Goal: Communication & Community: Participate in discussion

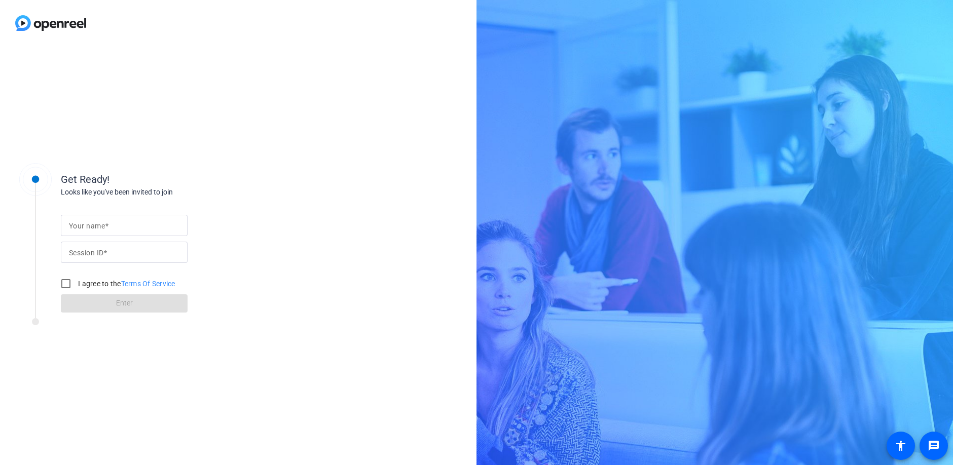
click at [150, 227] on input "Your name" at bounding box center [124, 225] width 110 height 12
type input "[PERSON_NAME]"
click at [91, 252] on mat-label "Session ID" at bounding box center [86, 253] width 34 height 8
click at [91, 252] on input "Session ID" at bounding box center [124, 252] width 110 height 12
paste input "uS4e"
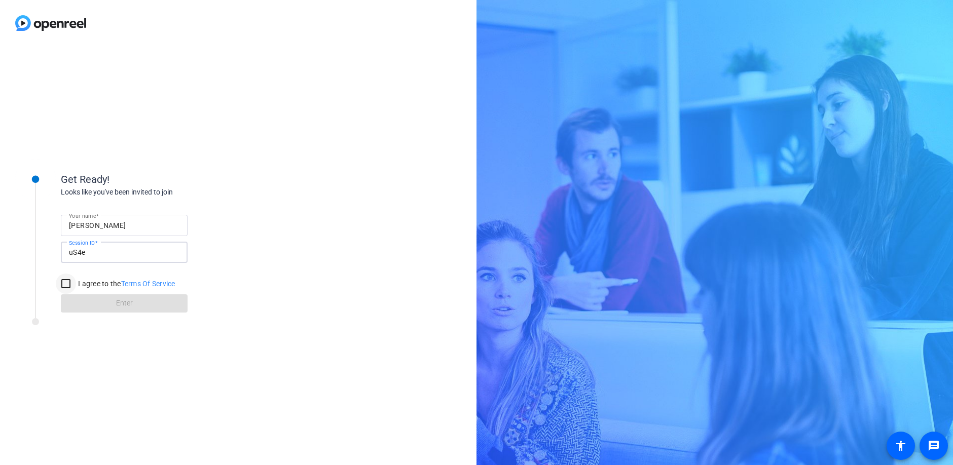
type input "uS4e"
click at [66, 286] on input "I agree to the Terms Of Service" at bounding box center [66, 284] width 20 height 20
checkbox input "true"
click at [116, 307] on span "Enter" at bounding box center [124, 303] width 17 height 11
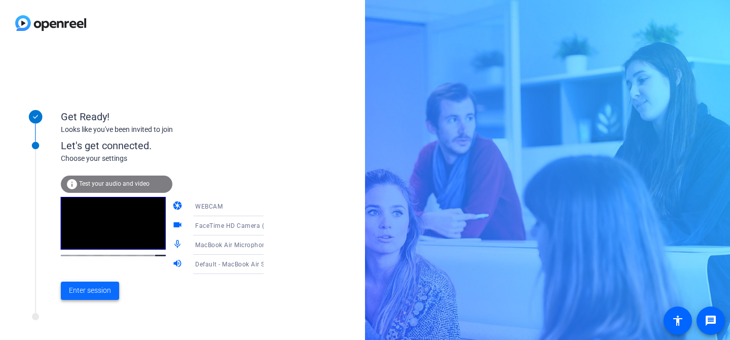
click at [87, 292] on span "Enter session" at bounding box center [90, 290] width 42 height 11
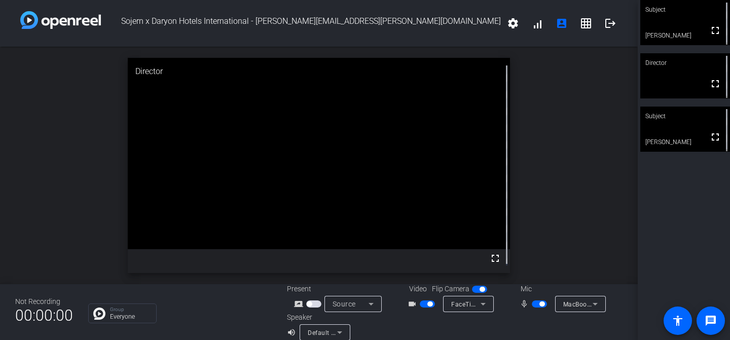
click at [550, 188] on div "open_in_new Director fullscreen" at bounding box center [319, 165] width 638 height 237
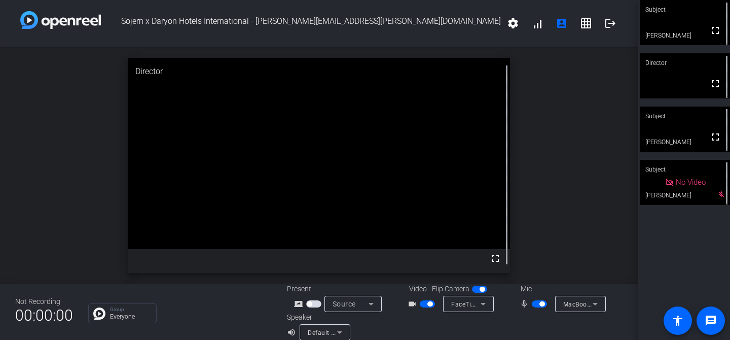
click at [480, 290] on span "button" at bounding box center [482, 288] width 5 height 5
click at [477, 290] on span "button" at bounding box center [479, 288] width 15 height 7
click at [559, 22] on mat-icon "account_box" at bounding box center [562, 23] width 12 height 12
click at [684, 30] on video at bounding box center [685, 22] width 90 height 45
click at [556, 25] on mat-icon "account_box" at bounding box center [562, 23] width 12 height 12
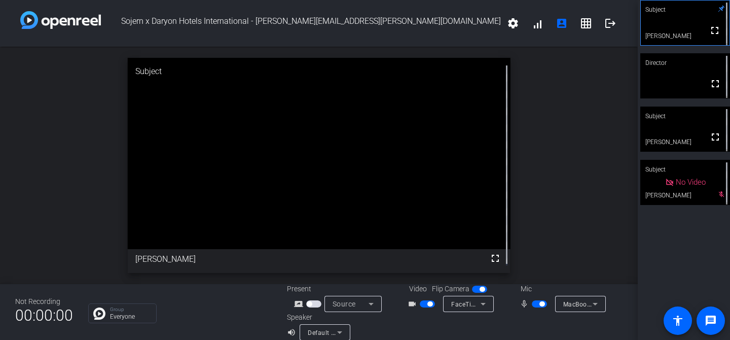
click at [667, 127] on video at bounding box center [685, 128] width 90 height 45
click at [692, 21] on video at bounding box center [685, 22] width 90 height 45
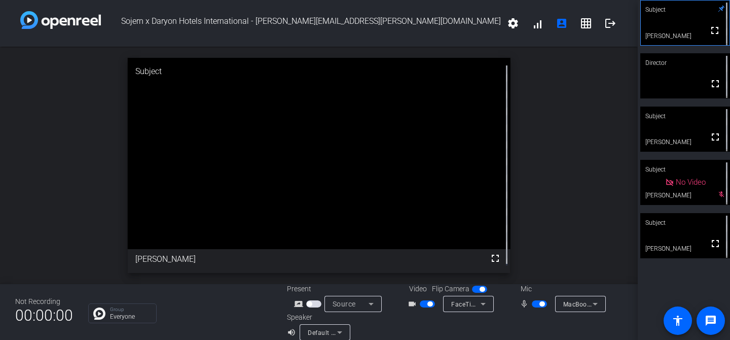
click at [420, 303] on span "button" at bounding box center [427, 303] width 15 height 7
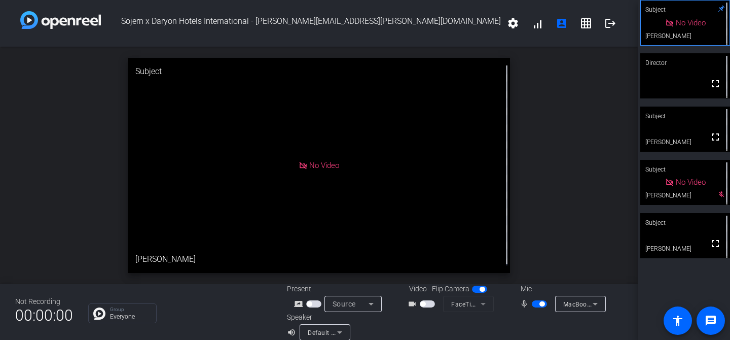
click at [532, 304] on span "button" at bounding box center [539, 303] width 15 height 7
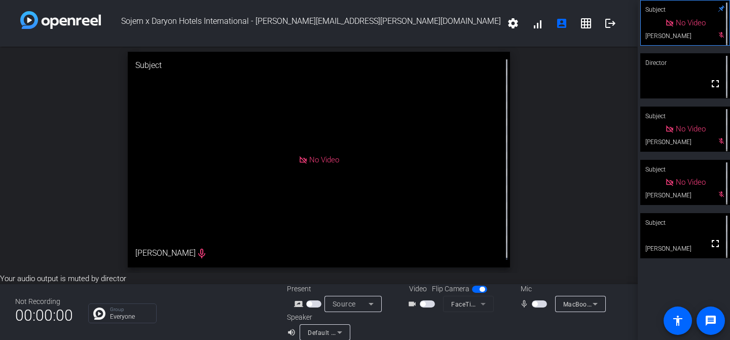
click at [532, 303] on span "button" at bounding box center [534, 303] width 5 height 5
click at [533, 305] on span "button" at bounding box center [539, 303] width 15 height 7
click at [612, 281] on div "Your audio output is muted by director Not Recording 00:00:00 Group Everyone Pr…" at bounding box center [319, 306] width 638 height 67
click at [343, 328] on icon at bounding box center [340, 332] width 12 height 12
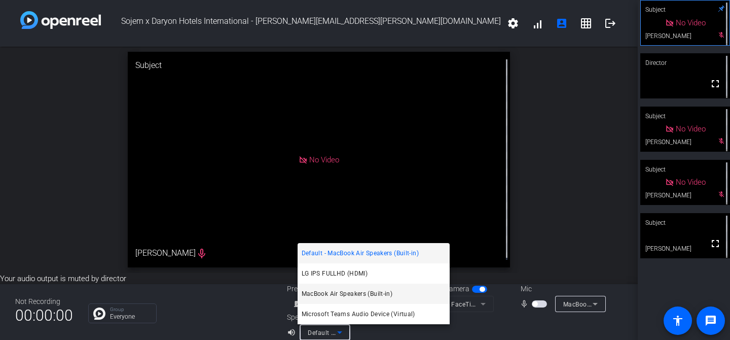
click at [353, 297] on span "MacBook Air Speakers (Built-in)" at bounding box center [347, 293] width 91 height 12
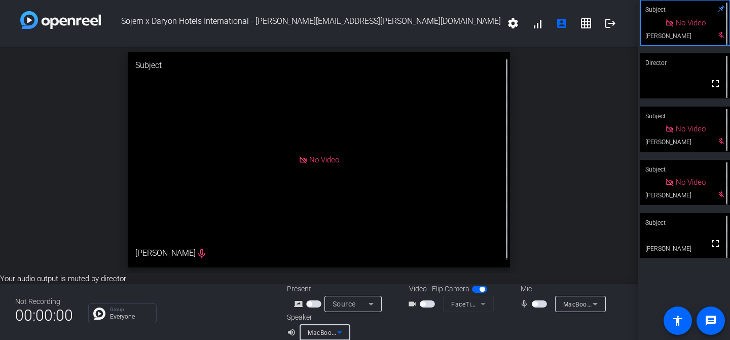
click at [340, 330] on icon at bounding box center [340, 332] width 12 height 12
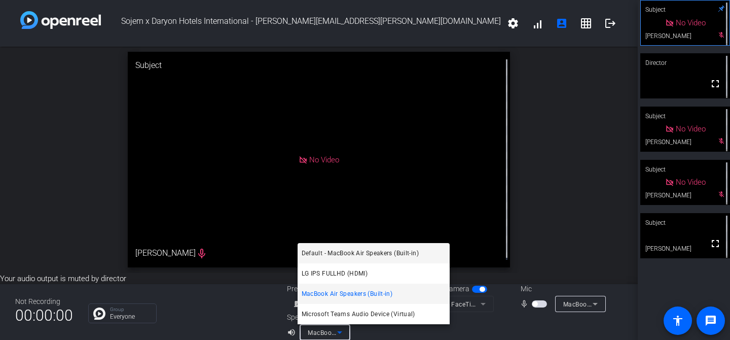
click at [349, 253] on span "Default - MacBook Air Speakers (Built-in)" at bounding box center [360, 253] width 117 height 12
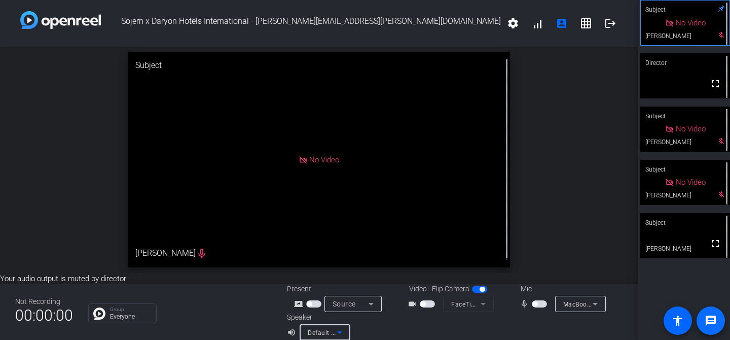
click at [713, 323] on mat-icon "message" at bounding box center [711, 320] width 12 height 12
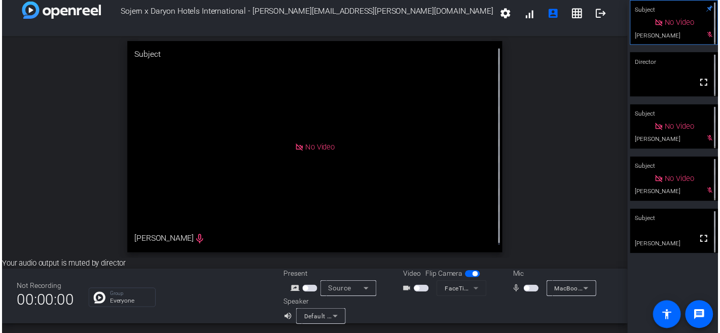
scroll to position [10, 0]
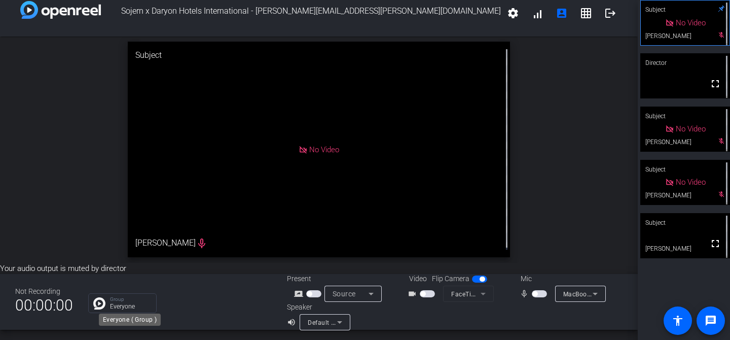
click at [120, 300] on p "Group" at bounding box center [130, 299] width 41 height 5
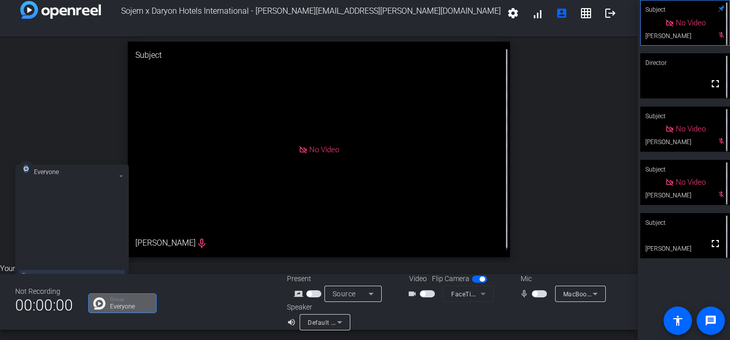
click at [71, 203] on div at bounding box center [71, 229] width 105 height 86
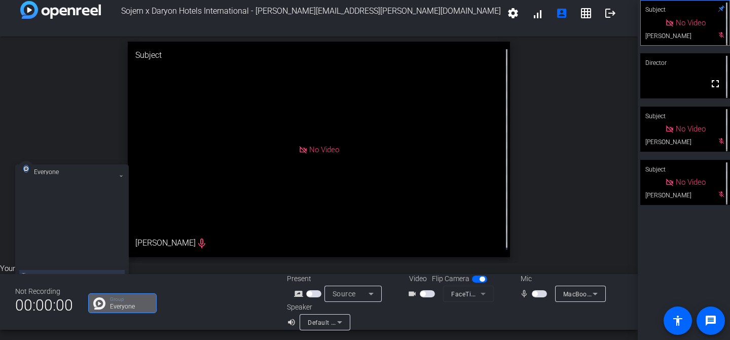
click at [119, 174] on icon at bounding box center [121, 176] width 4 height 4
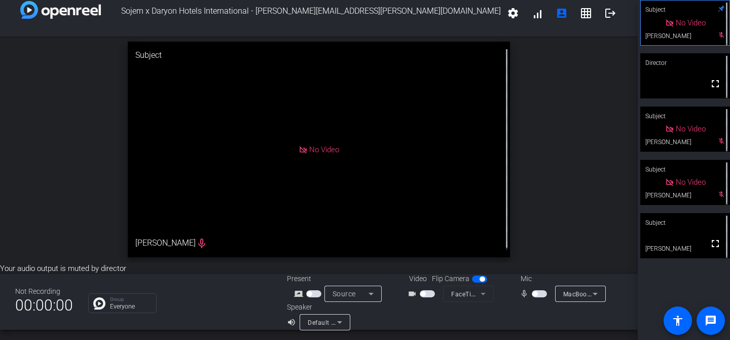
click at [227, 311] on div "Group Everyone" at bounding box center [179, 303] width 183 height 20
click at [213, 173] on div "No Video" at bounding box center [319, 149] width 383 height 215
click at [607, 13] on mat-icon "logout" at bounding box center [610, 13] width 12 height 12
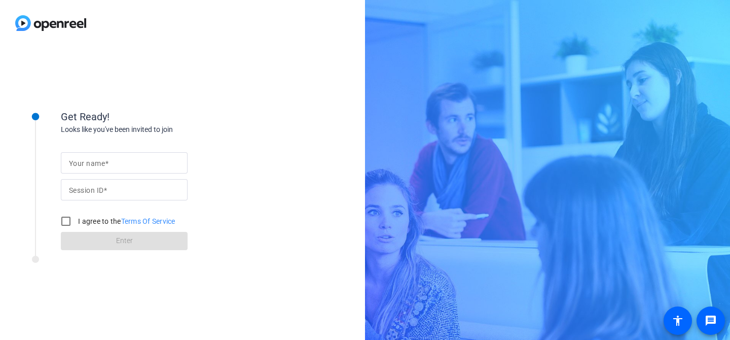
click at [115, 151] on form "Your name Session ID I agree to the Terms Of Service Enter" at bounding box center [124, 197] width 127 height 103
click at [109, 159] on input "Your name" at bounding box center [124, 163] width 110 height 12
type input "[PERSON_NAME]"
paste input "uS4e"
type input "uS4e"
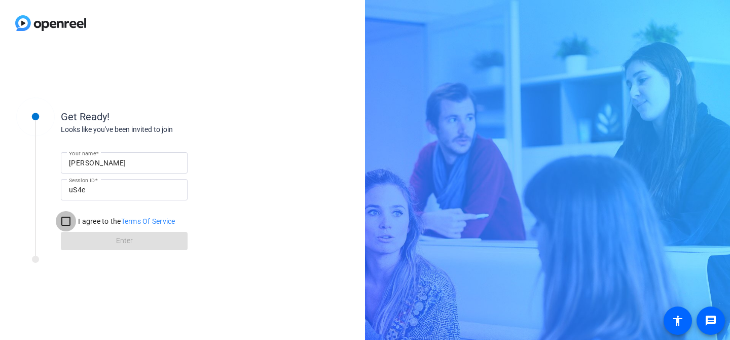
click at [56, 219] on input "I agree to the Terms Of Service" at bounding box center [66, 221] width 20 height 20
checkbox input "true"
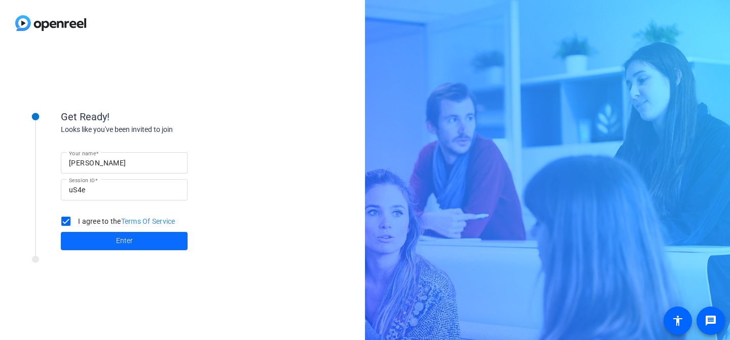
click at [86, 238] on span at bounding box center [124, 241] width 127 height 24
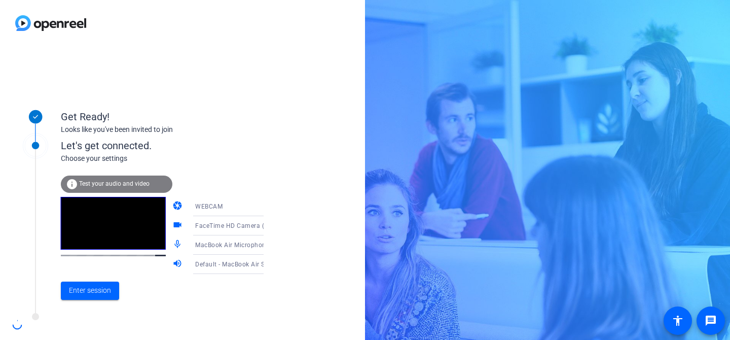
click at [233, 208] on div "WEBCAM" at bounding box center [233, 206] width 76 height 13
click at [233, 208] on div at bounding box center [365, 170] width 730 height 340
click at [101, 295] on span "Enter session" at bounding box center [90, 290] width 42 height 11
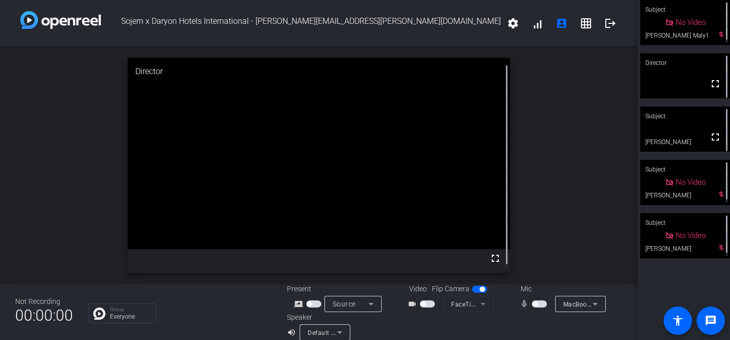
click at [571, 193] on div "open_in_new Director fullscreen" at bounding box center [319, 165] width 638 height 237
click at [584, 150] on div "open_in_new Director fullscreen" at bounding box center [319, 165] width 638 height 237
click at [205, 317] on div "Group Everyone" at bounding box center [179, 313] width 183 height 20
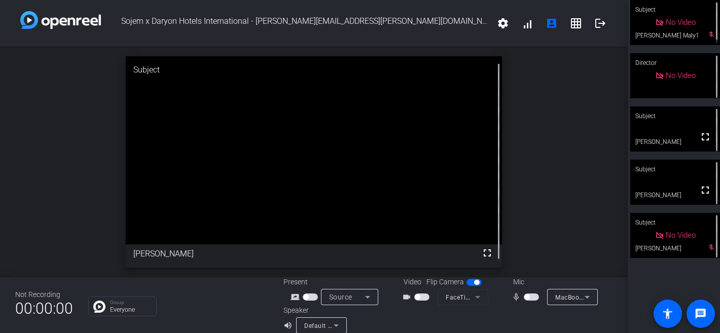
click at [526, 297] on span "button" at bounding box center [531, 296] width 15 height 7
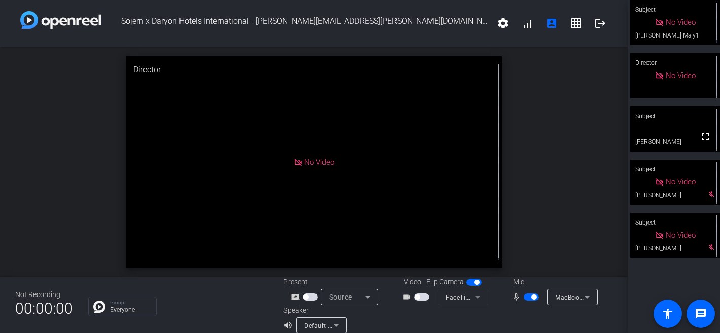
click at [527, 298] on span "button" at bounding box center [531, 296] width 15 height 7
click at [526, 297] on span "button" at bounding box center [531, 296] width 15 height 7
click at [531, 297] on span "button" at bounding box center [533, 296] width 5 height 5
click at [528, 297] on span "button" at bounding box center [531, 296] width 15 height 7
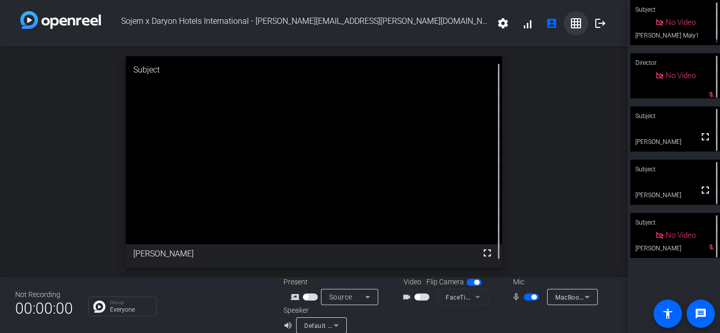
click at [581, 27] on span at bounding box center [576, 23] width 24 height 24
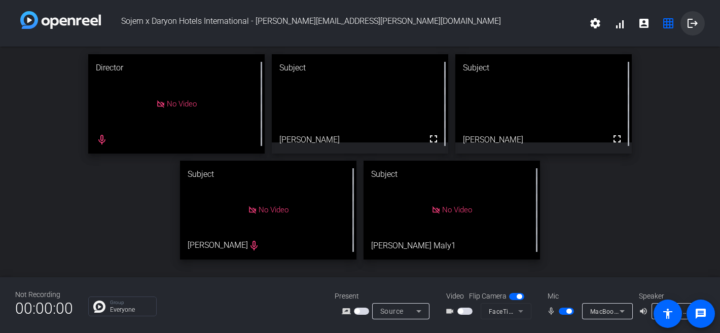
click at [689, 23] on mat-icon "logout" at bounding box center [692, 23] width 12 height 12
